Goal: Information Seeking & Learning: Learn about a topic

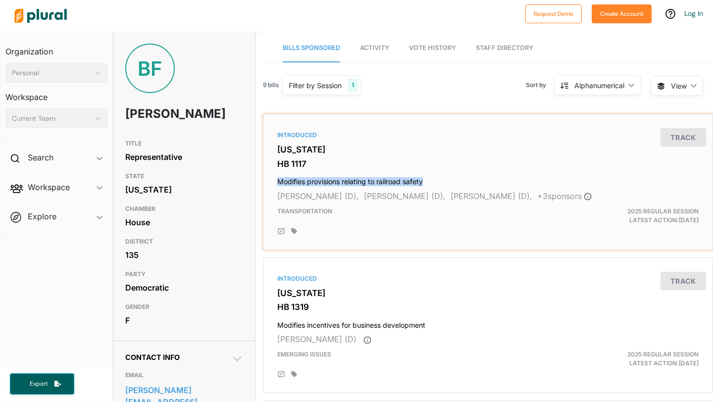
drag, startPoint x: 277, startPoint y: 179, endPoint x: 427, endPoint y: 179, distance: 150.0
click at [427, 179] on h4 "Modifies provisions relating to railroad safety" at bounding box center [487, 179] width 421 height 13
drag, startPoint x: 427, startPoint y: 182, endPoint x: 279, endPoint y: 179, distance: 148.0
click at [279, 179] on h4 "Modifies provisions relating to railroad safety" at bounding box center [487, 179] width 421 height 13
